Goal: Find specific page/section: Find specific page/section

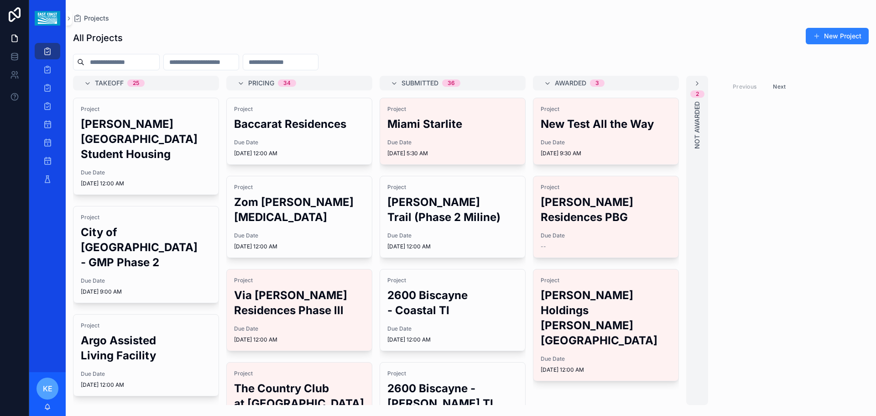
click at [290, 199] on h2 "Zom [PERSON_NAME][MEDICAL_DATA]" at bounding box center [299, 209] width 131 height 30
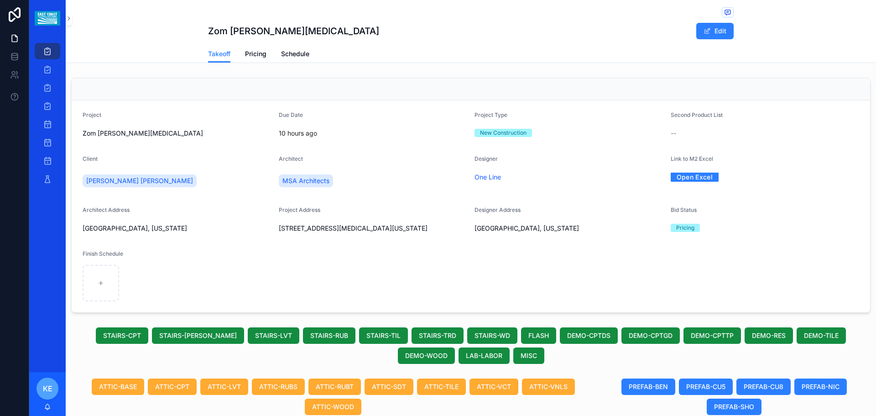
click at [251, 54] on span "Pricing" at bounding box center [255, 53] width 21 height 9
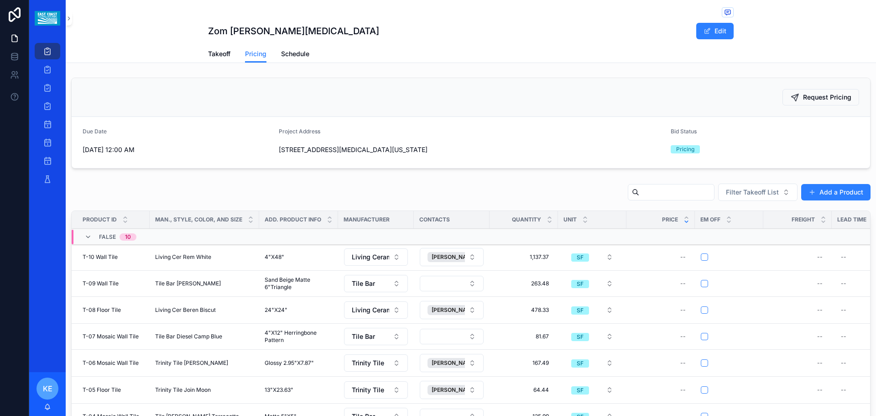
click at [216, 55] on span "Takeoff" at bounding box center [219, 53] width 22 height 9
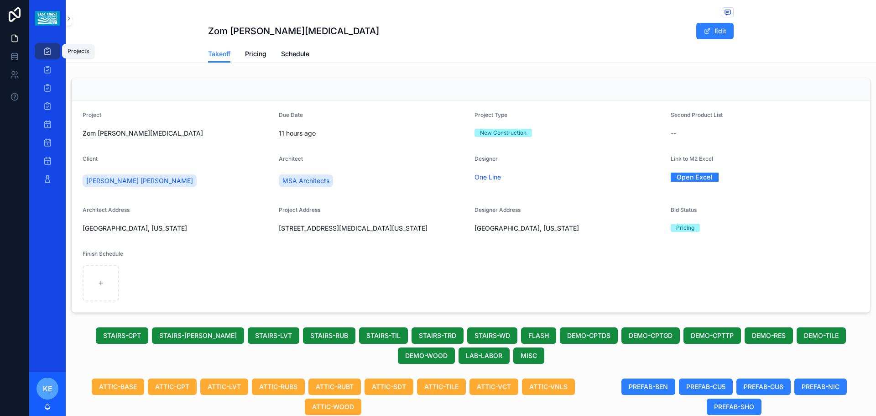
click at [48, 53] on icon "scrollable content" at bounding box center [47, 51] width 9 height 9
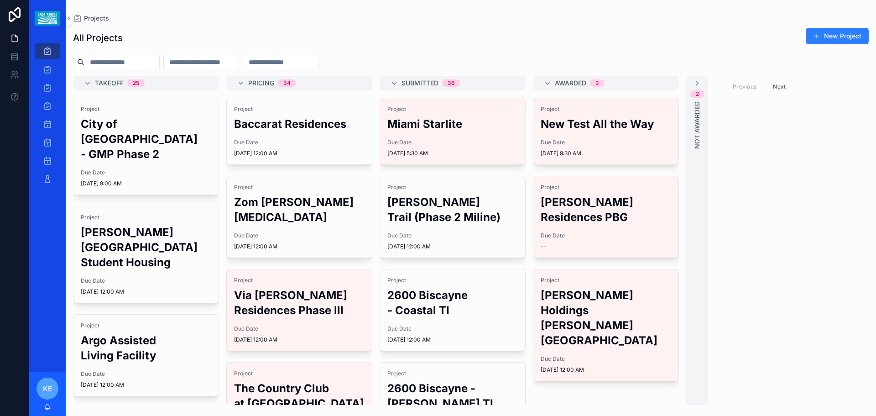
click at [162, 263] on h2 "[PERSON_NAME][GEOGRAPHIC_DATA] Student Housing" at bounding box center [146, 247] width 131 height 45
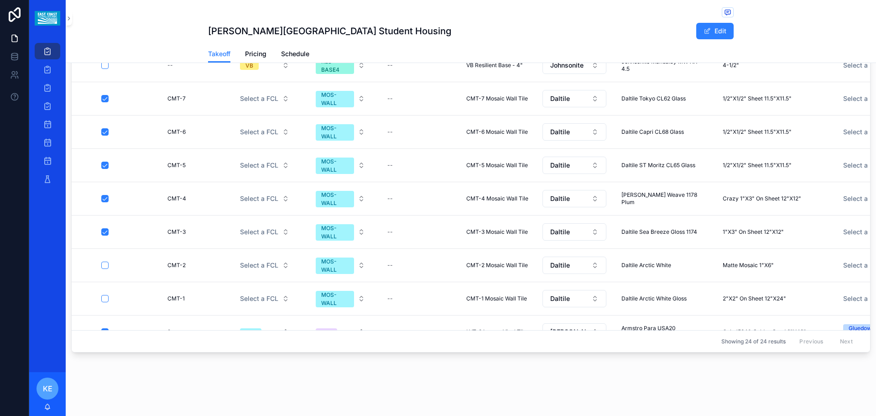
scroll to position [599, 0]
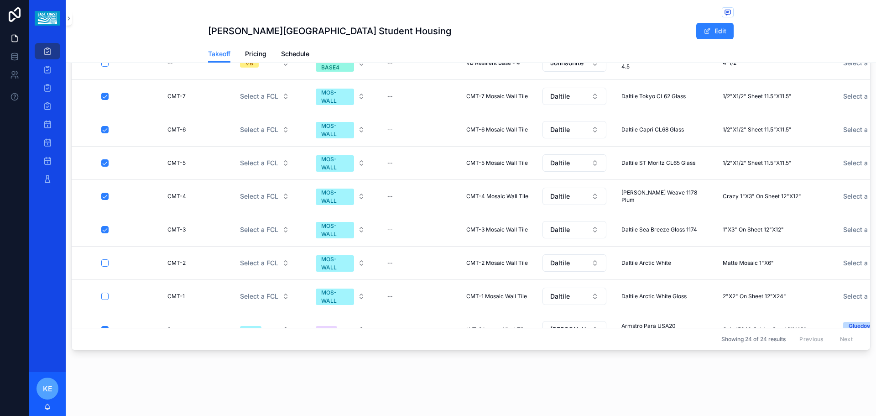
click at [51, 53] on icon "scrollable content" at bounding box center [47, 51] width 9 height 9
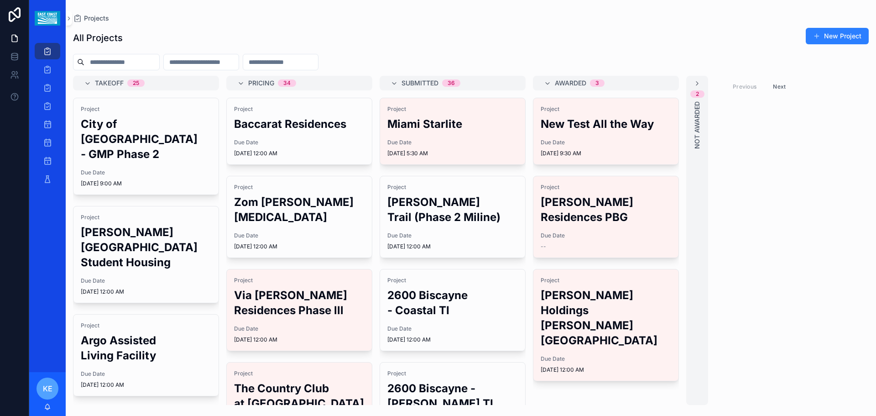
click at [298, 132] on div "Project Baccarat Residences Due Date [DATE] 12:00 AM" at bounding box center [299, 131] width 145 height 66
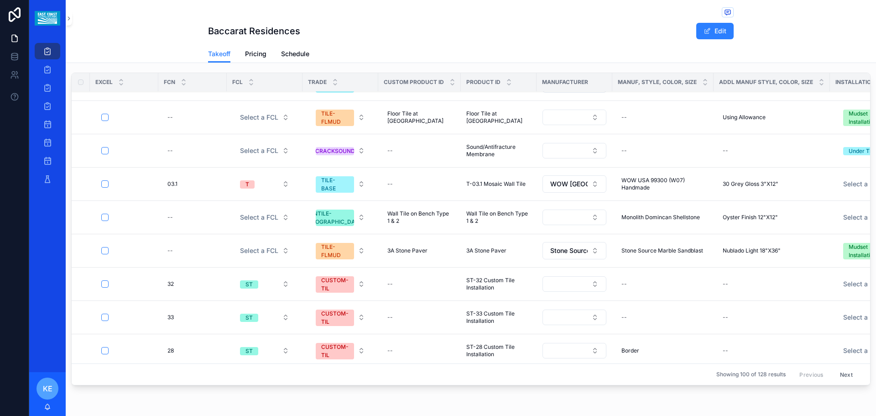
scroll to position [274, 0]
